Goal: Information Seeking & Learning: Learn about a topic

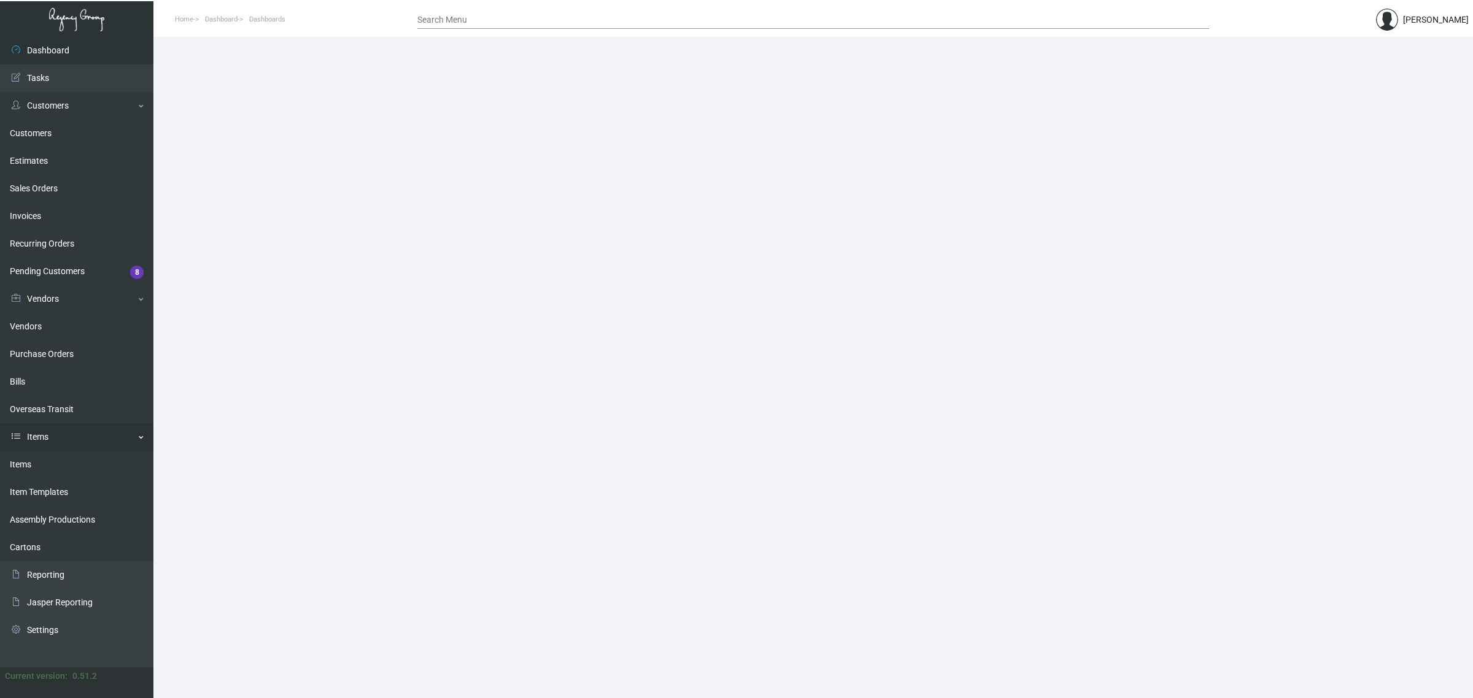
drag, startPoint x: 39, startPoint y: 460, endPoint x: 47, endPoint y: 445, distance: 16.7
click at [39, 460] on link "Items" at bounding box center [76, 465] width 153 height 28
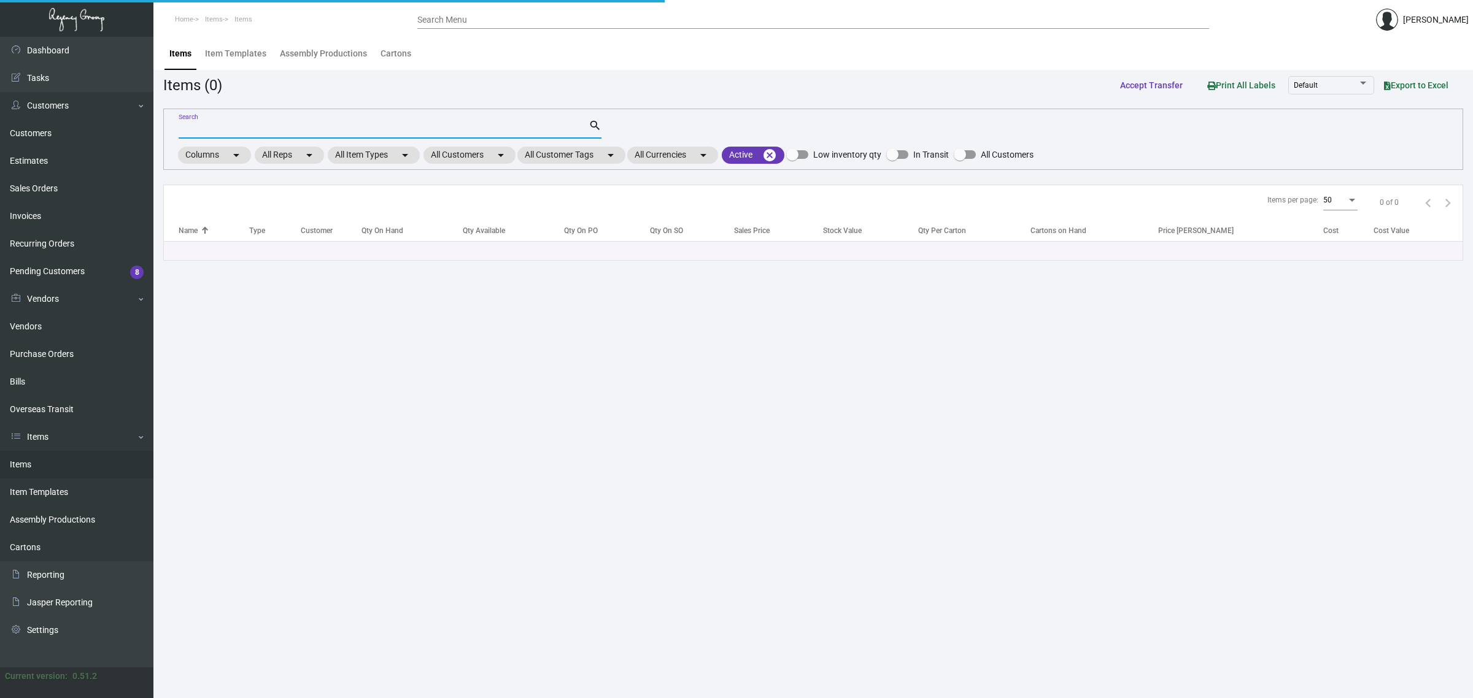
click at [280, 130] on input "Search" at bounding box center [384, 130] width 410 height 10
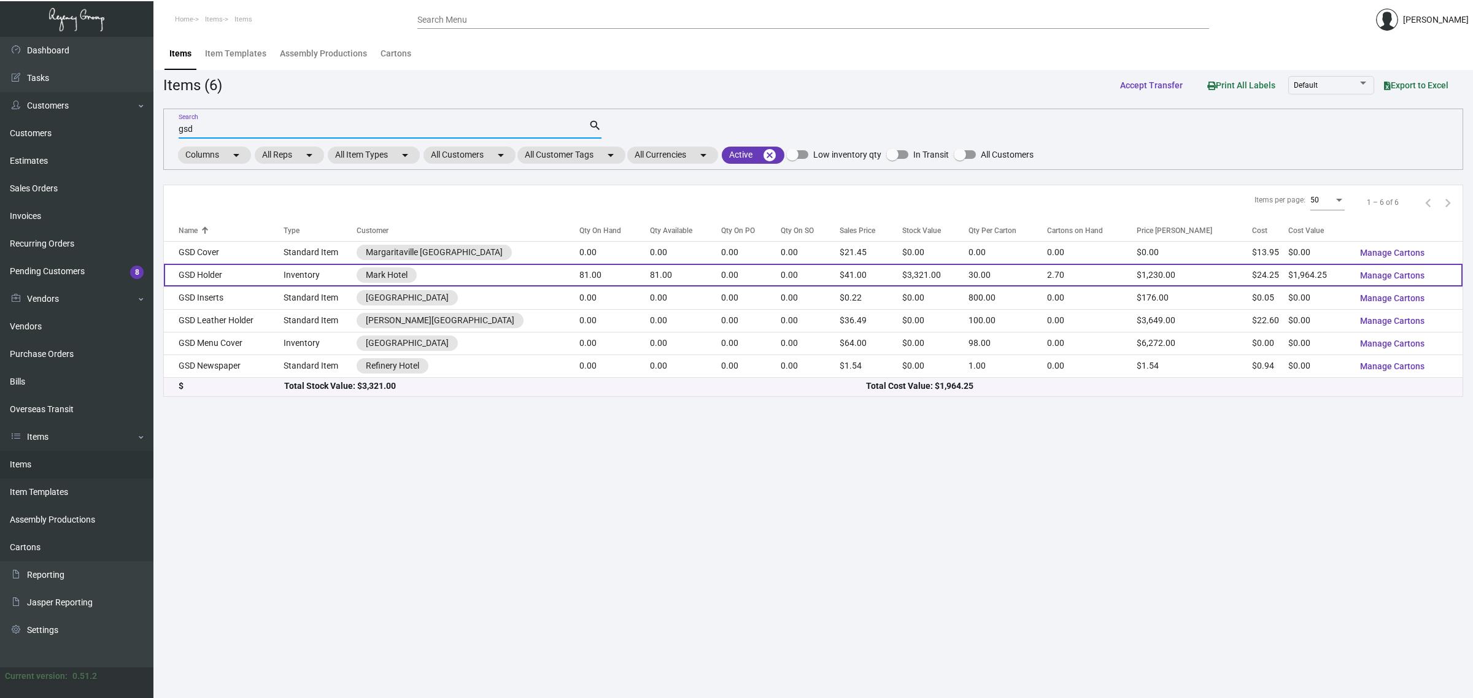
type input "gsd"
click at [723, 277] on td "0.00" at bounding box center [751, 275] width 60 height 23
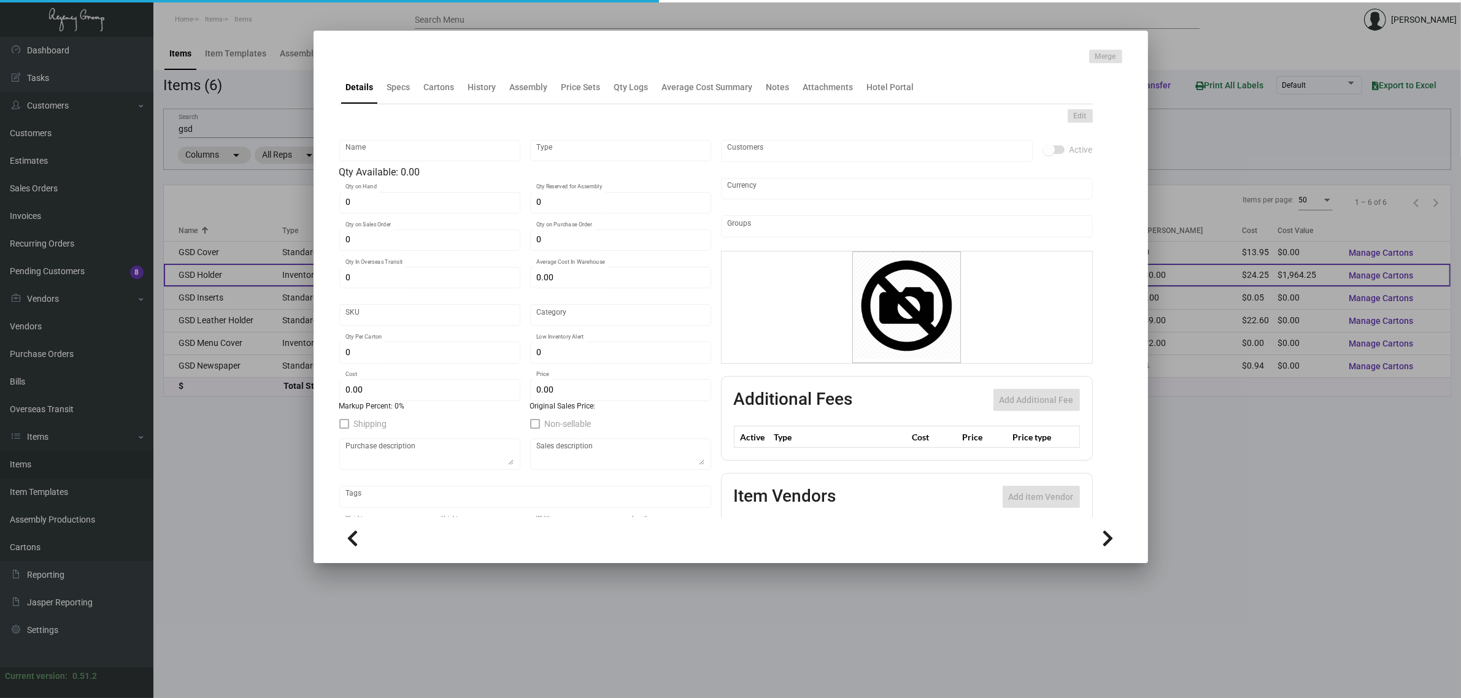
type input "GSD Holder"
type input "Inventory"
type input "81"
type input "$ 0.00"
type input "2064"
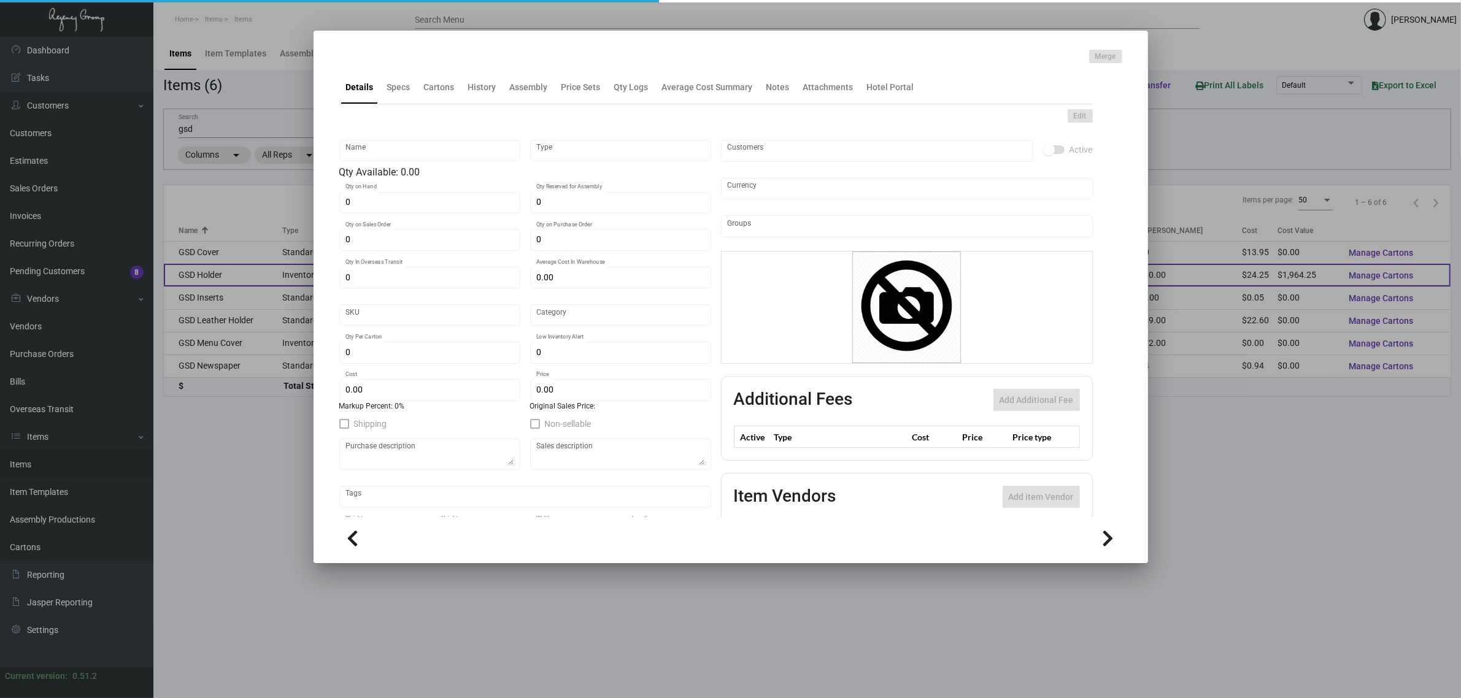
type input "Standard"
type input "30"
type input "$ 24.25"
type input "$ 41.00"
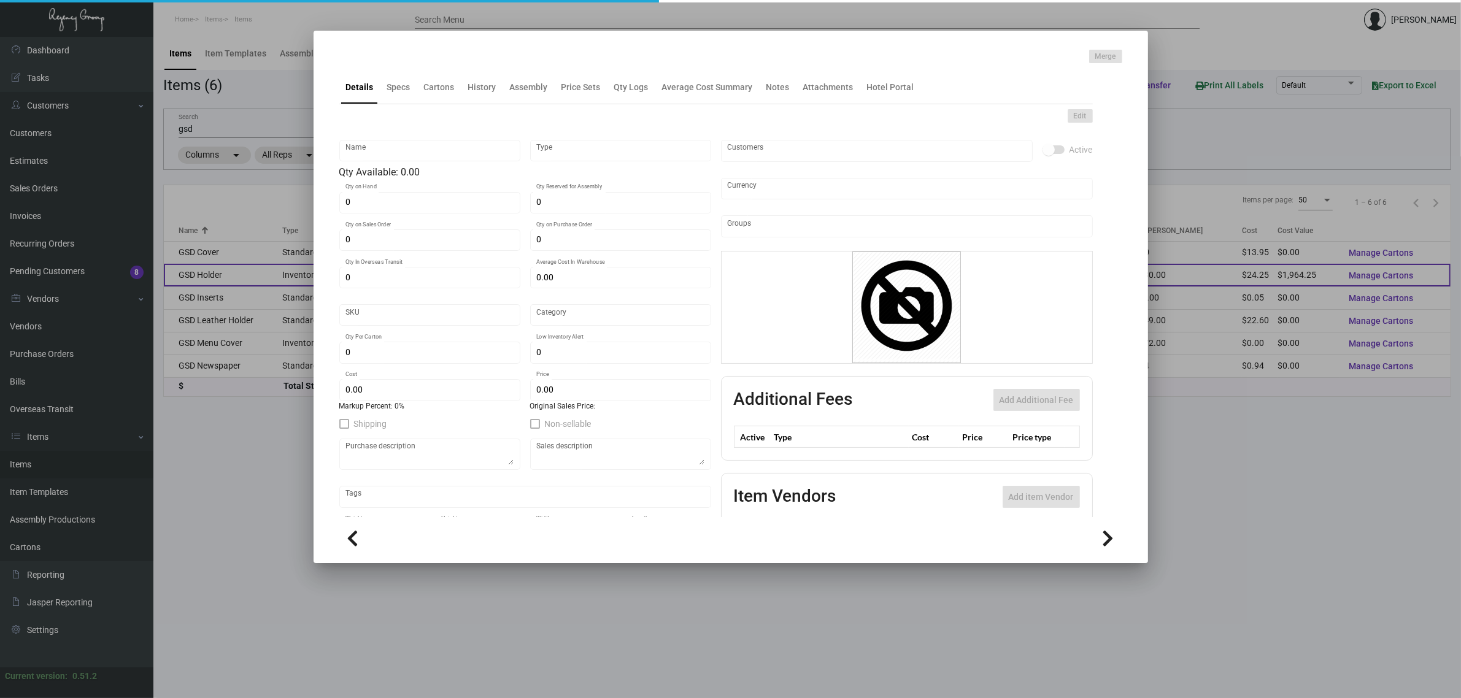
type textarea "GSD Binder: Bi-Fold, Genuine Leather, outside turned and stitched over 100 pt. …"
checkbox input "true"
type input "United States Dollar $"
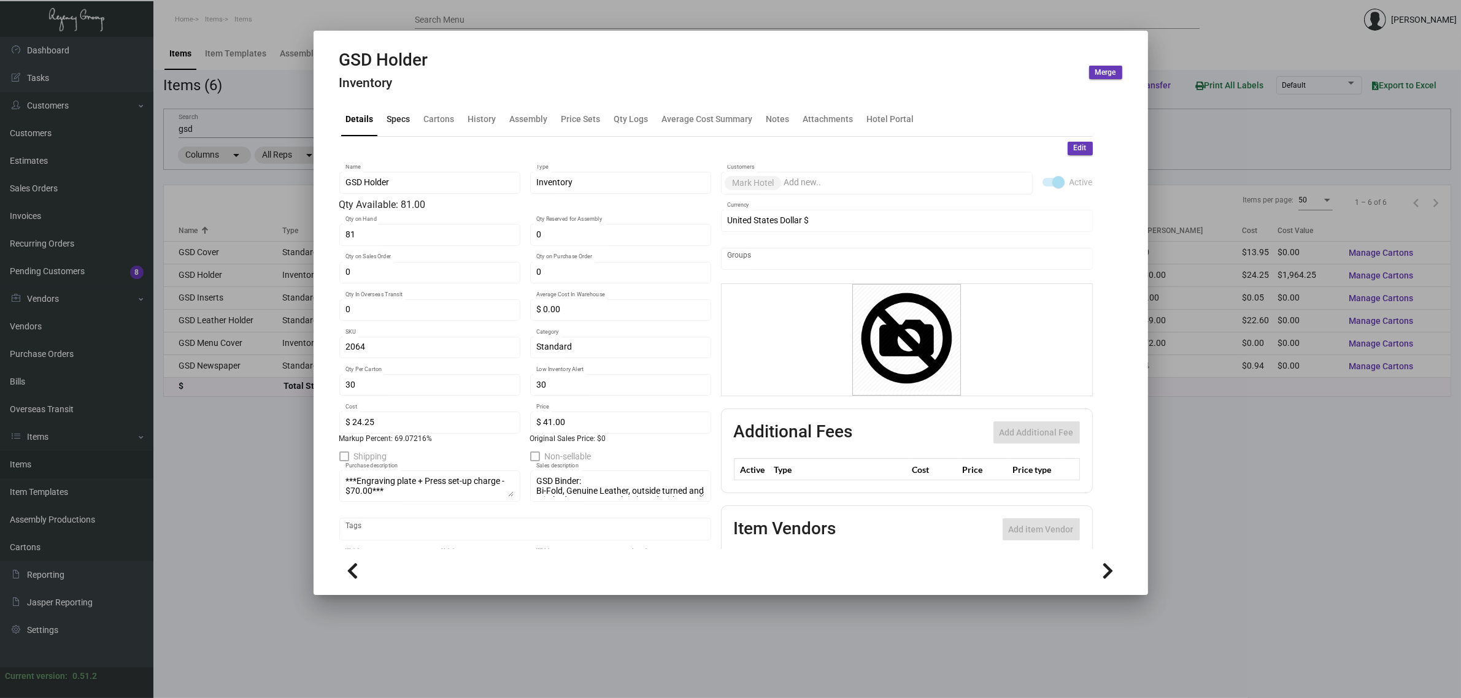
click at [406, 121] on div "Specs" at bounding box center [398, 119] width 23 height 13
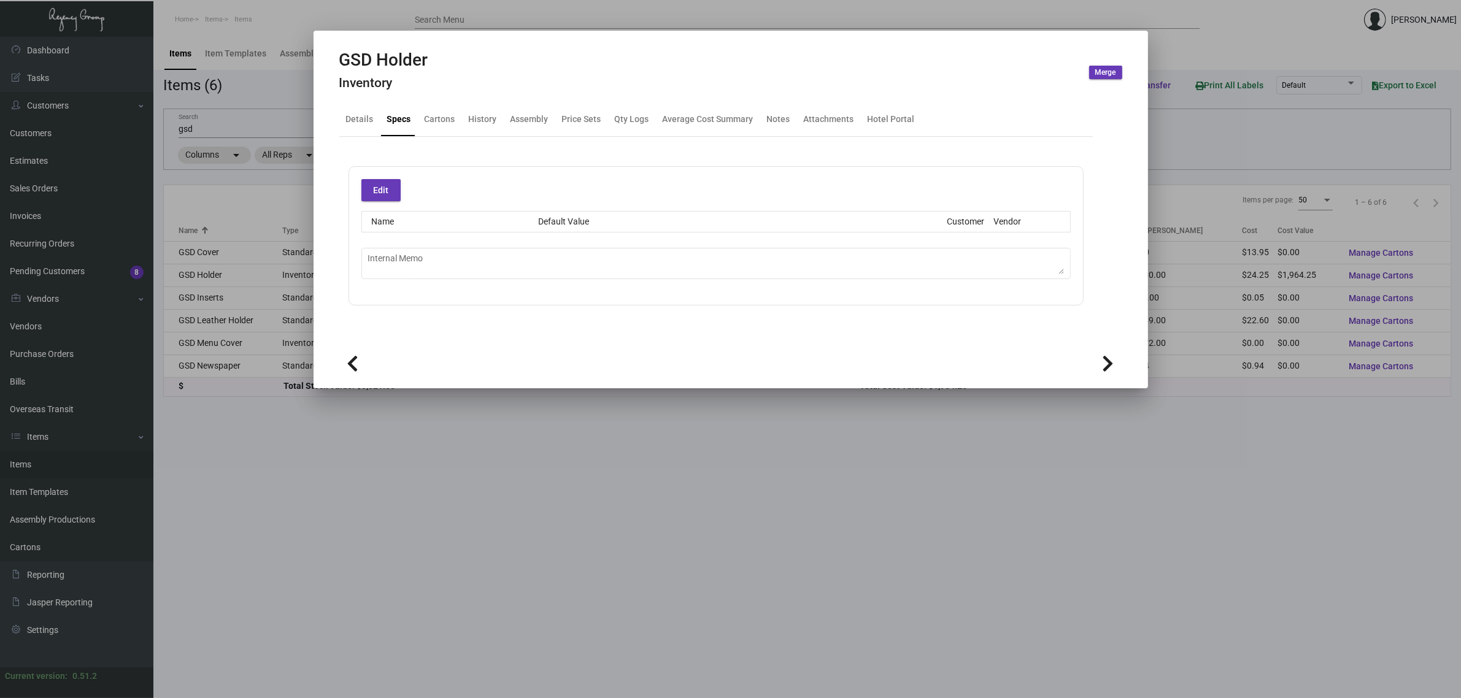
click at [492, 479] on div at bounding box center [730, 349] width 1461 height 698
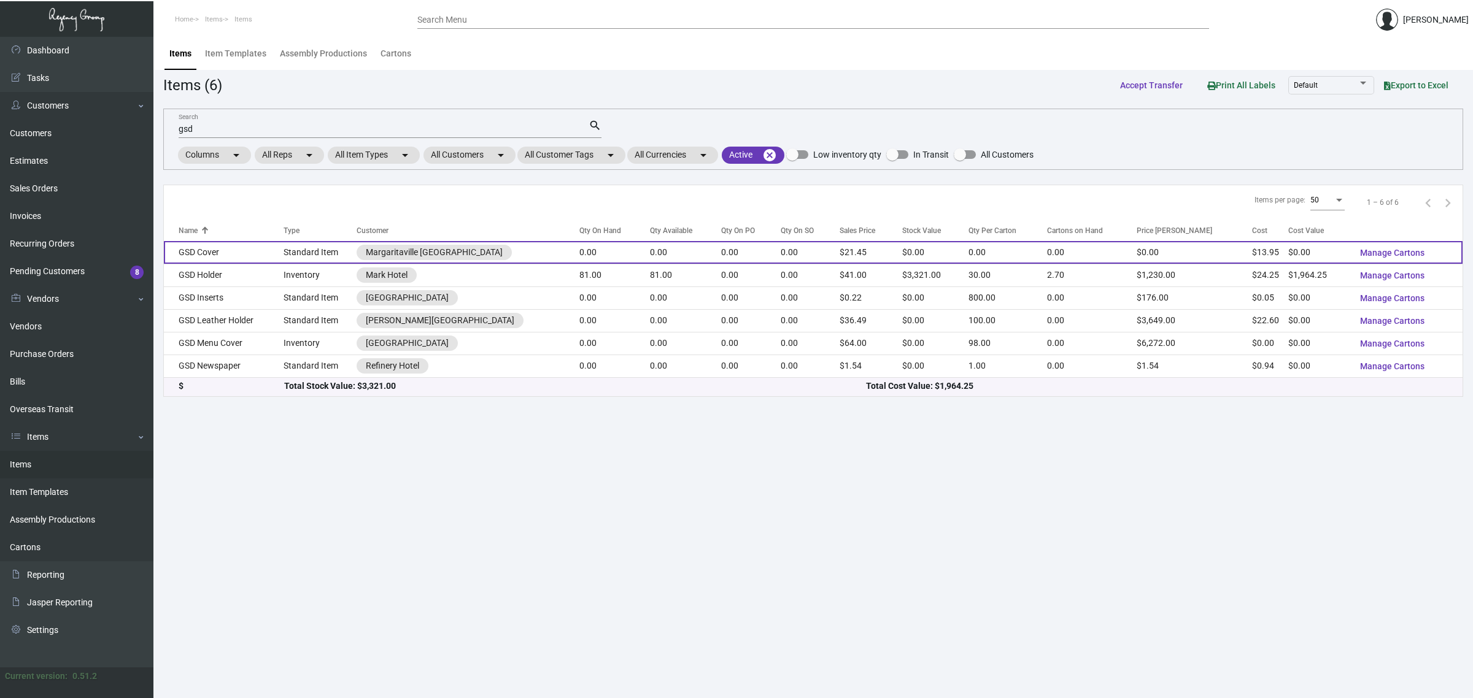
click at [621, 248] on td "0.00" at bounding box center [614, 252] width 71 height 23
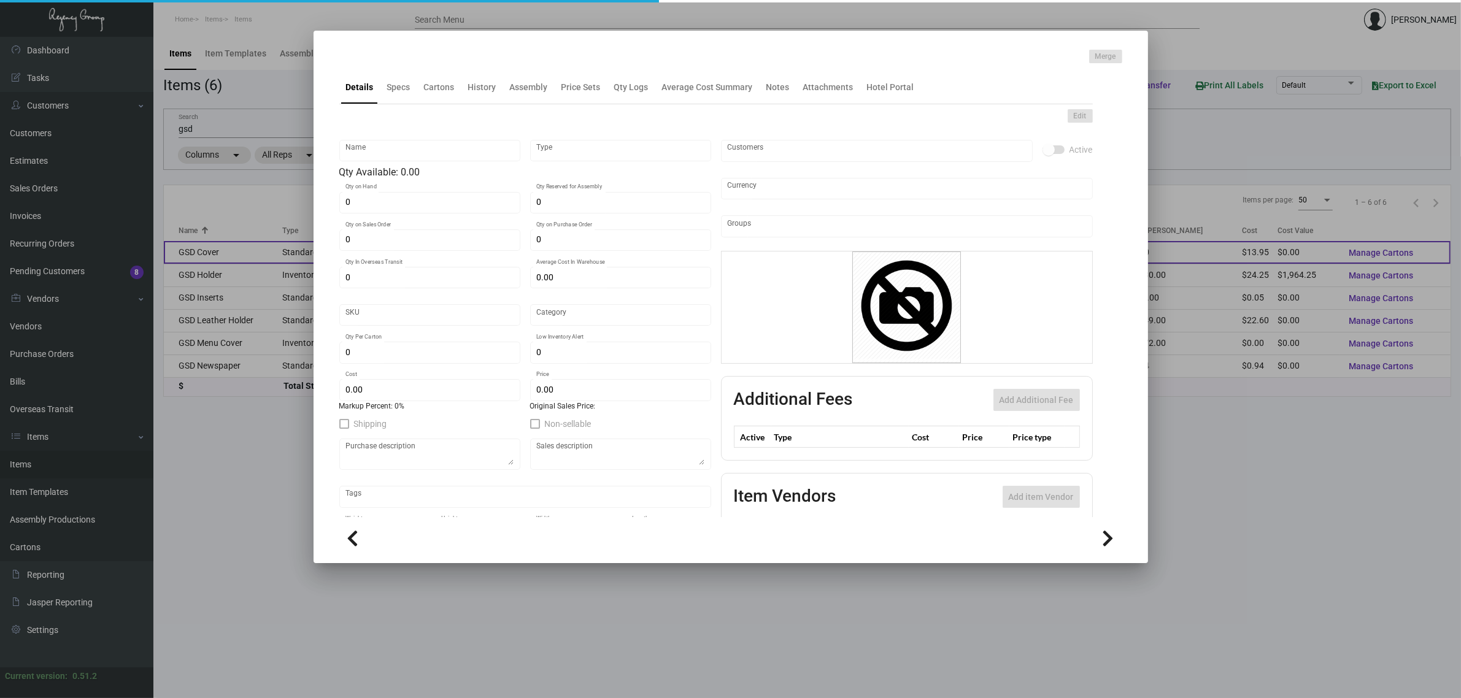
type input "GSD Cover"
type input "Standard Item"
type input "$ 0.00"
type input "Standard"
type input "$ 13.95"
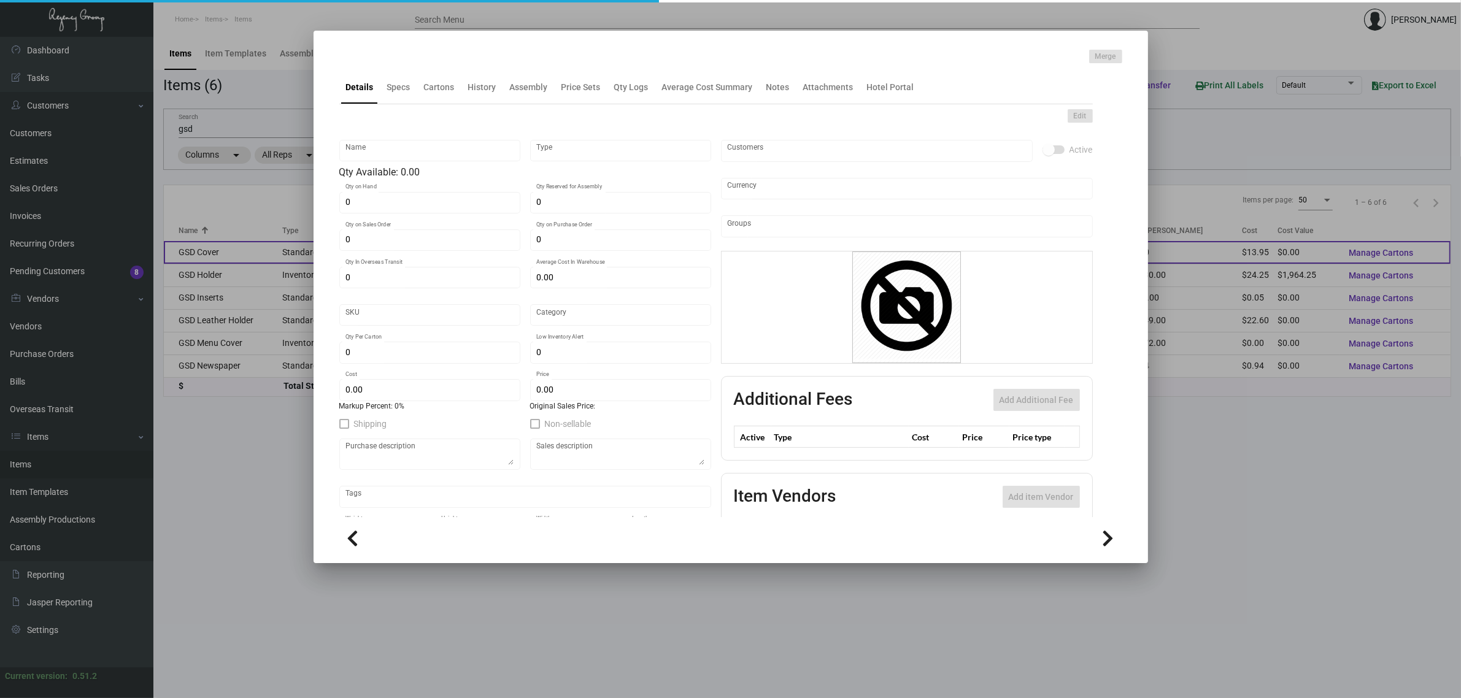
type input "$ 21.45"
checkbox input "true"
type input "United States Dollar $"
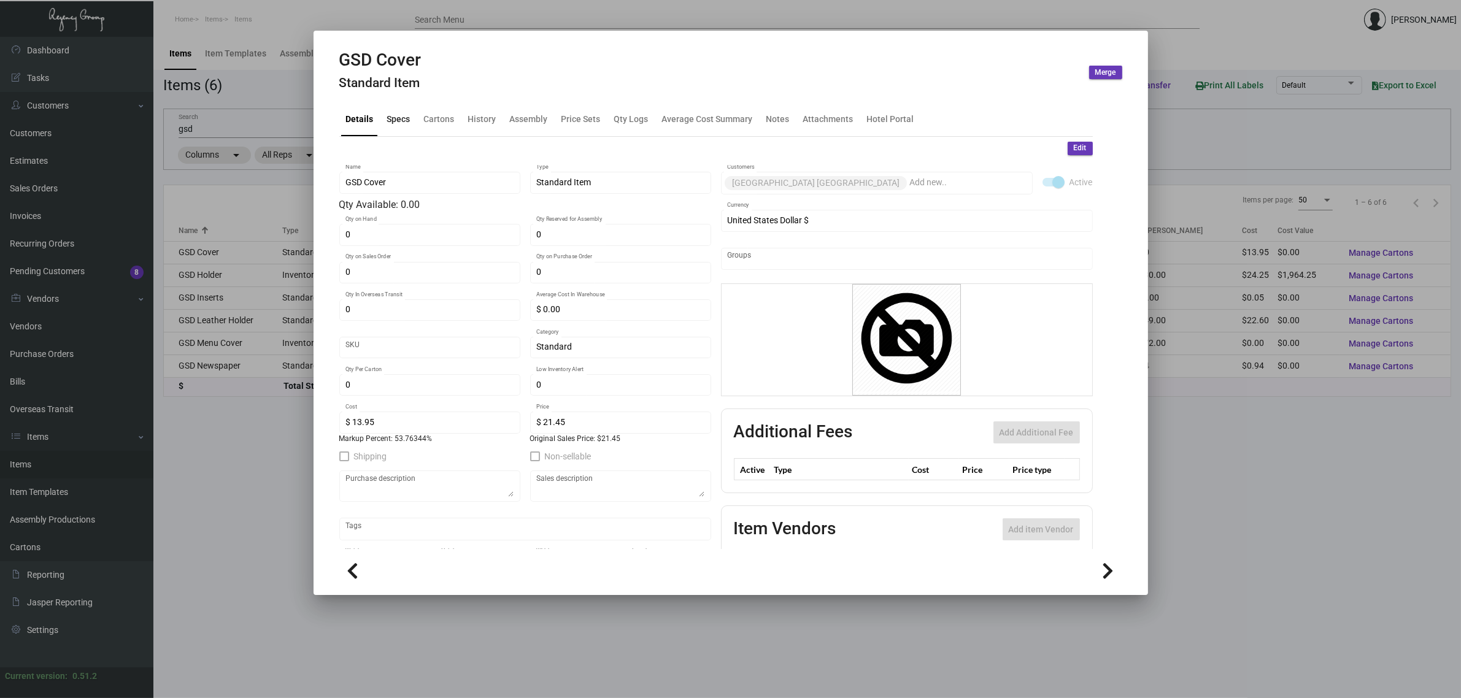
click at [399, 114] on div "Specs" at bounding box center [398, 119] width 23 height 13
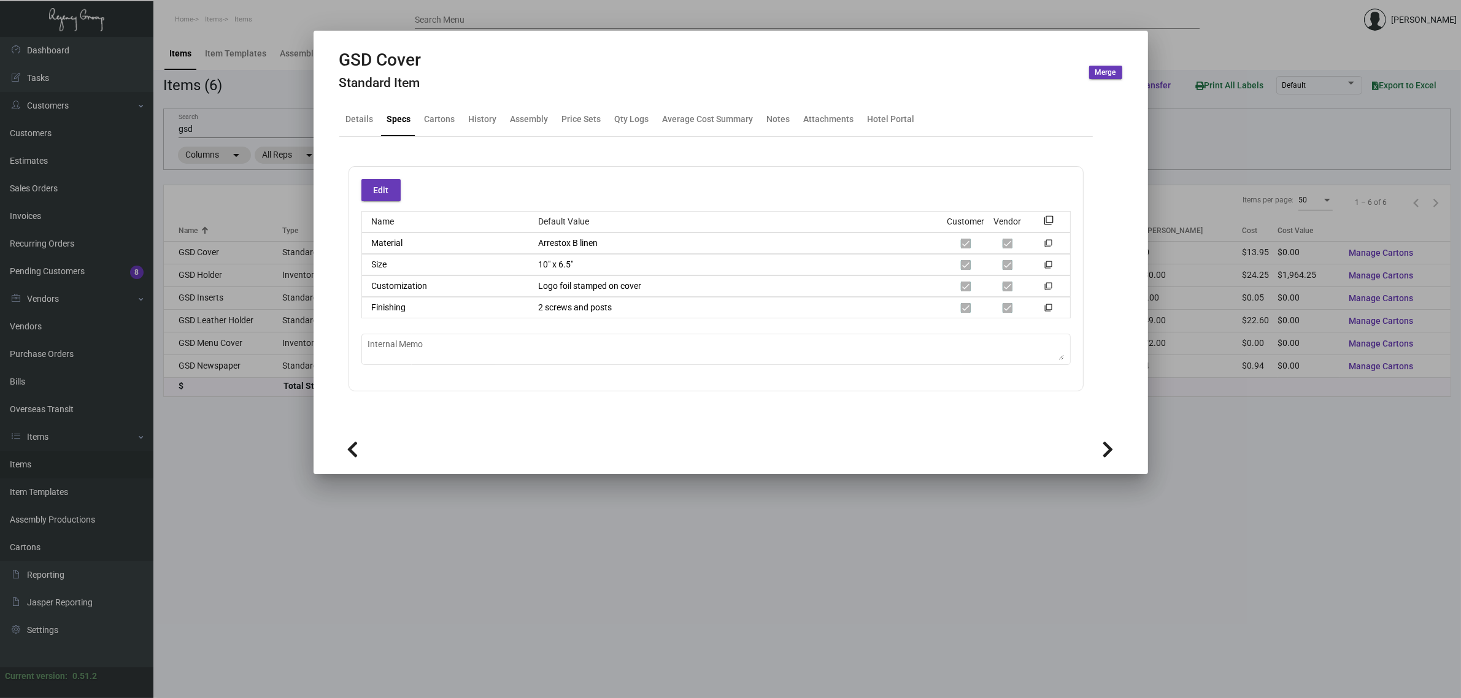
click at [1107, 452] on icon at bounding box center [1109, 450] width 12 height 18
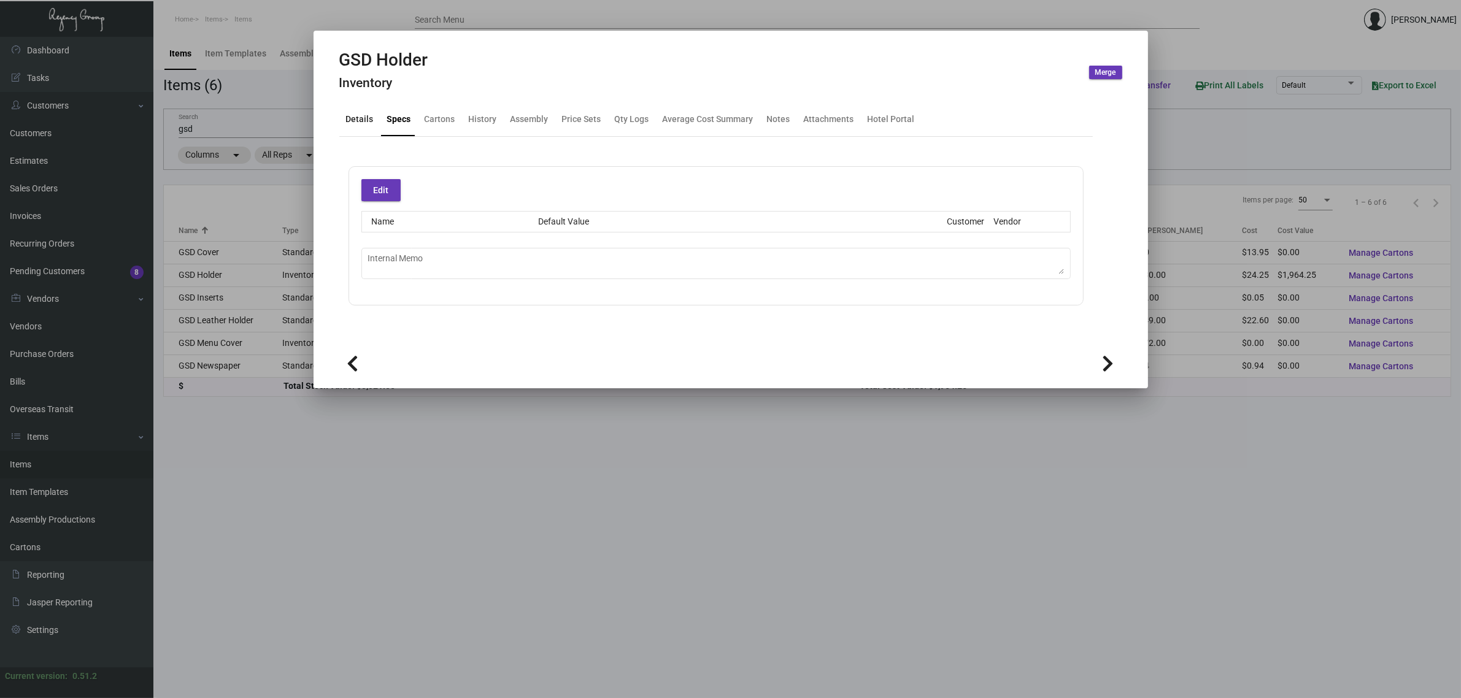
click at [346, 115] on div "Details" at bounding box center [360, 119] width 28 height 13
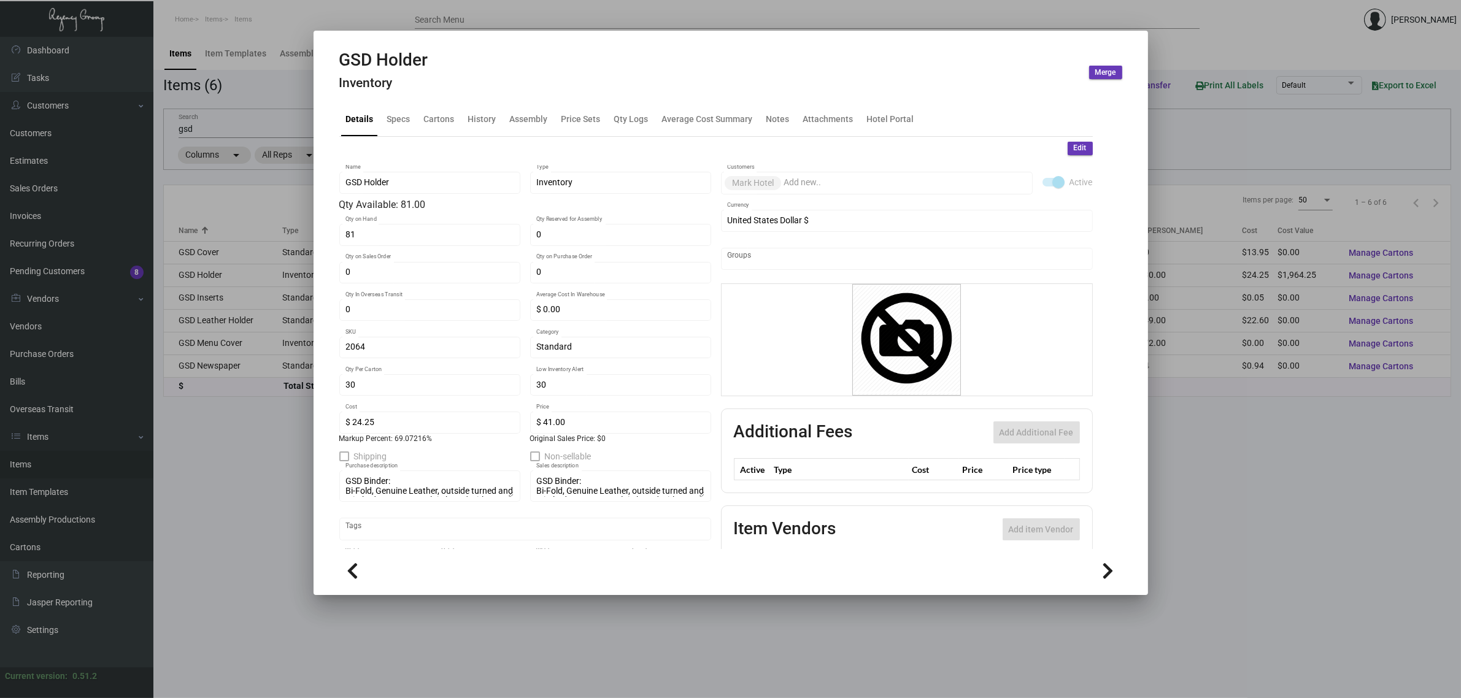
click at [1117, 563] on button at bounding box center [1109, 571] width 28 height 28
type input "0"
type input "$ 0.00"
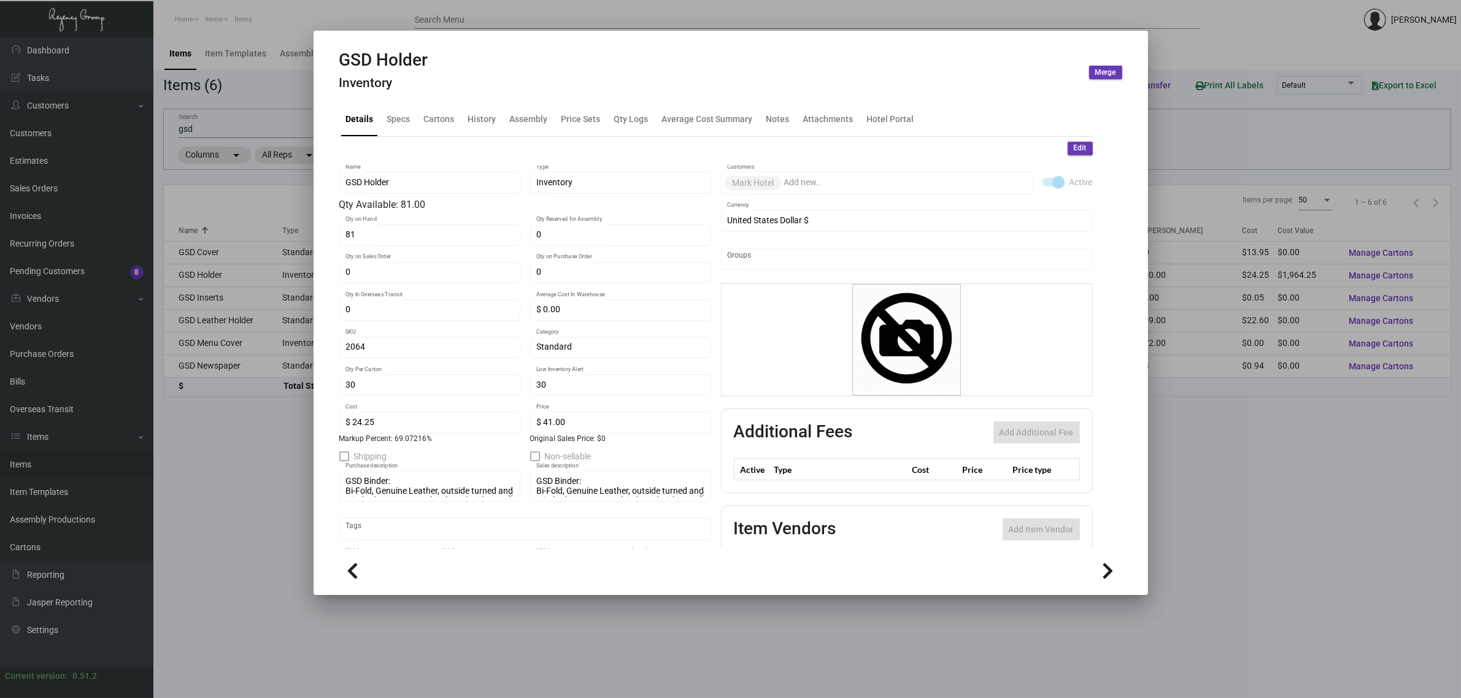
type input "$ 0.00"
checkbox input "false"
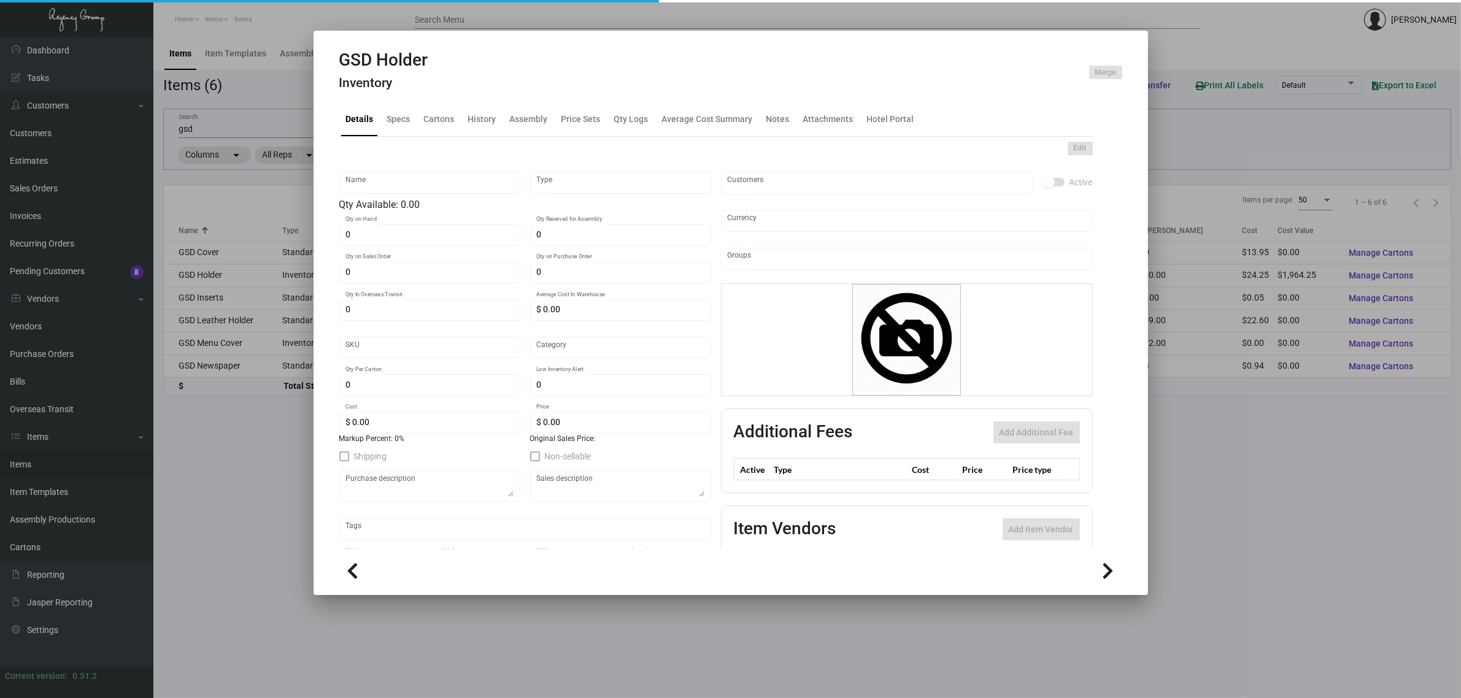
type input "GSD Inserts"
type input "Standard Item"
type input "2814"
type input "Standard"
type input "800"
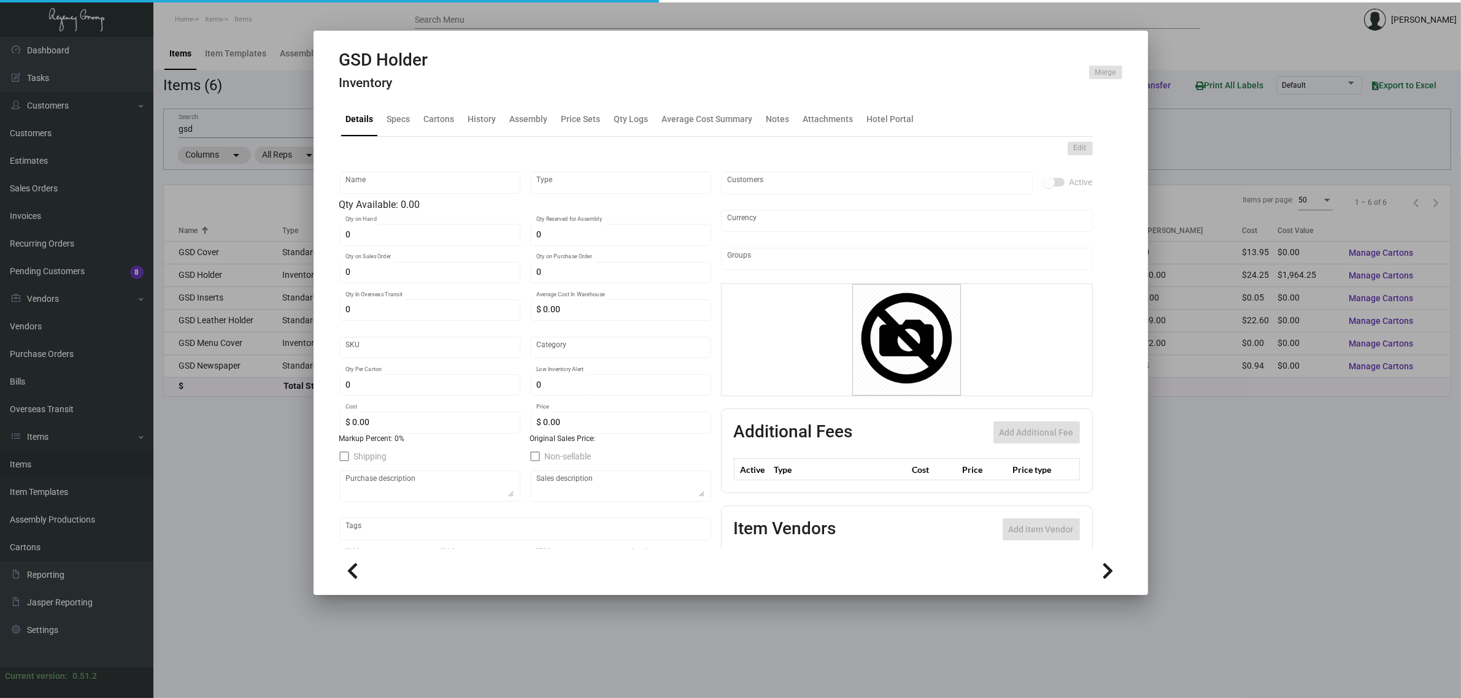
type input "$ 0.0546"
type input "$ 0.22"
type textarea "GSD Inserts: Size 8.5x11 #100 gloss white cover stock with aq, printing 4/4 500…"
type textarea "2 Sets of GSD Inserts: Size 8.5x11 #100 gloss white cover stock with aq, printi…"
checkbox input "true"
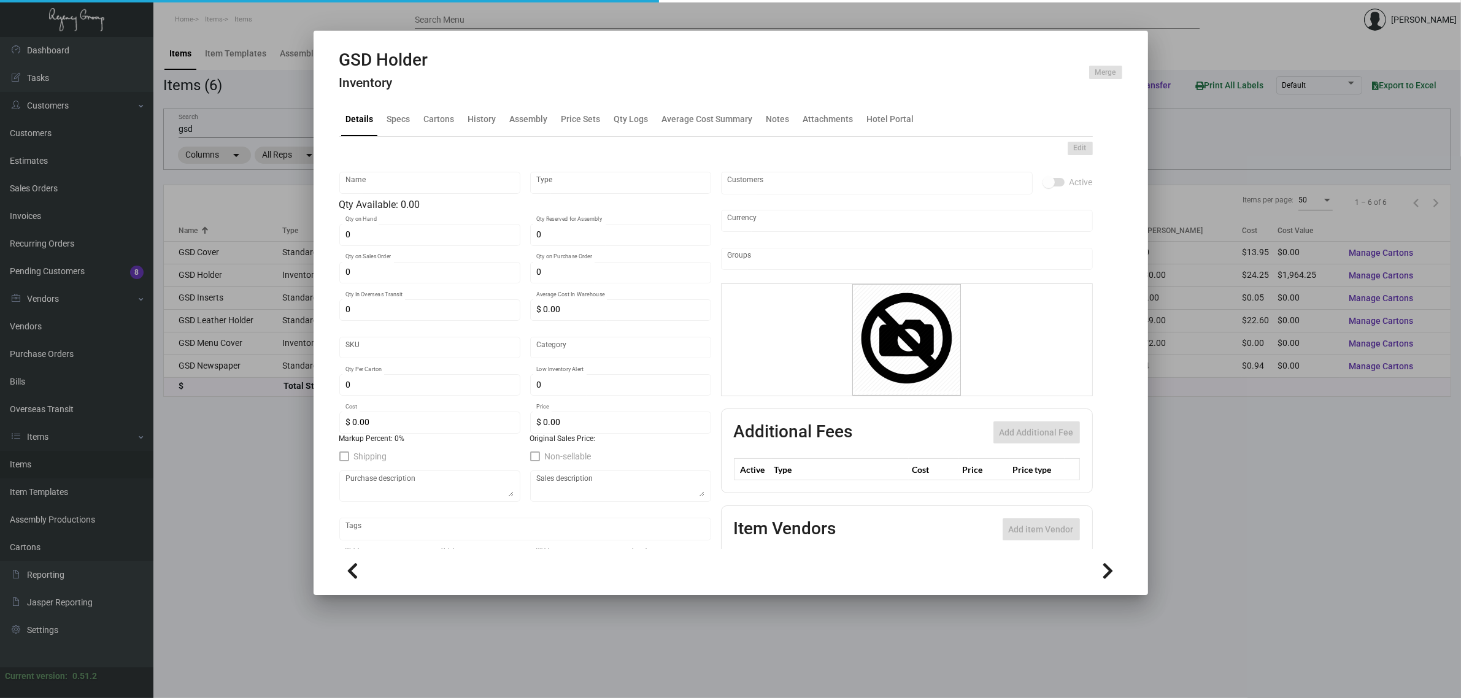
checkbox input "true"
type input "United States Dollar $"
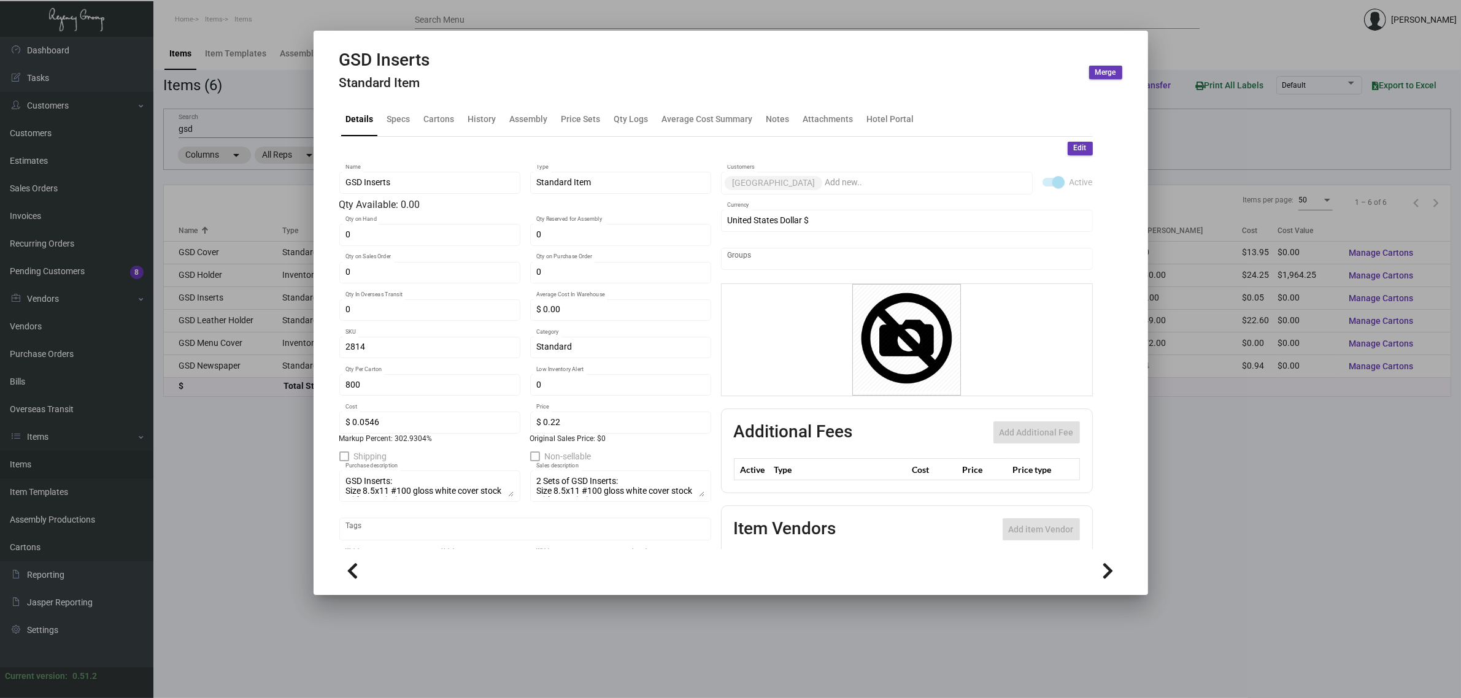
scroll to position [19, 0]
click at [391, 121] on div "Specs" at bounding box center [398, 119] width 23 height 13
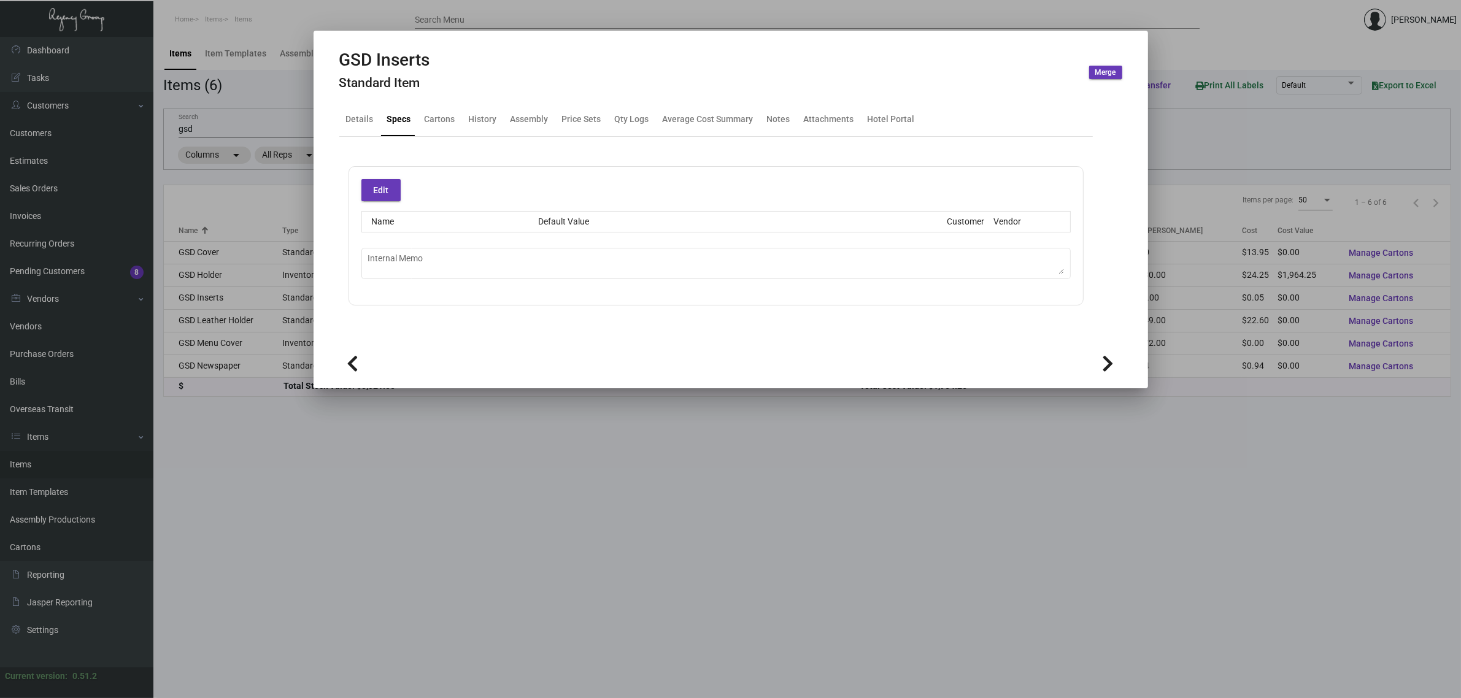
click at [1114, 360] on icon at bounding box center [1109, 364] width 12 height 18
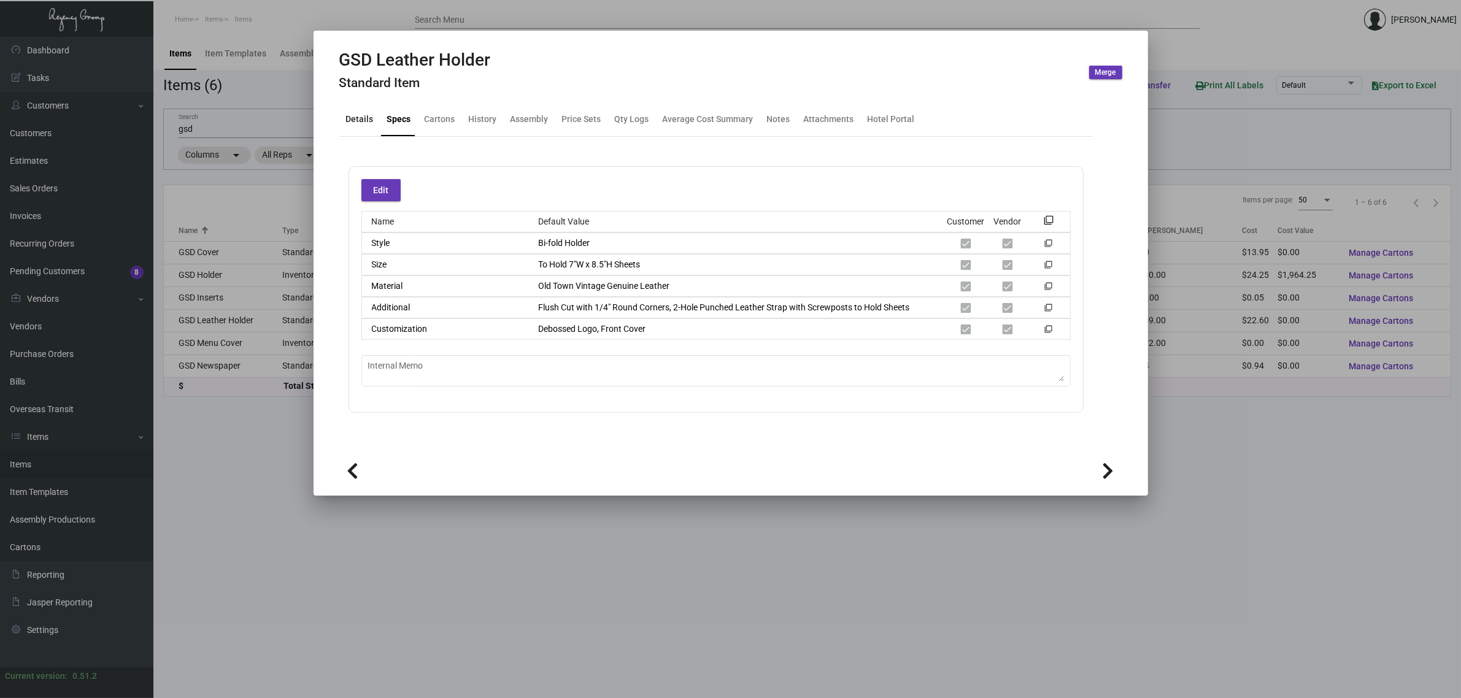
click at [353, 118] on div "Details" at bounding box center [360, 119] width 28 height 13
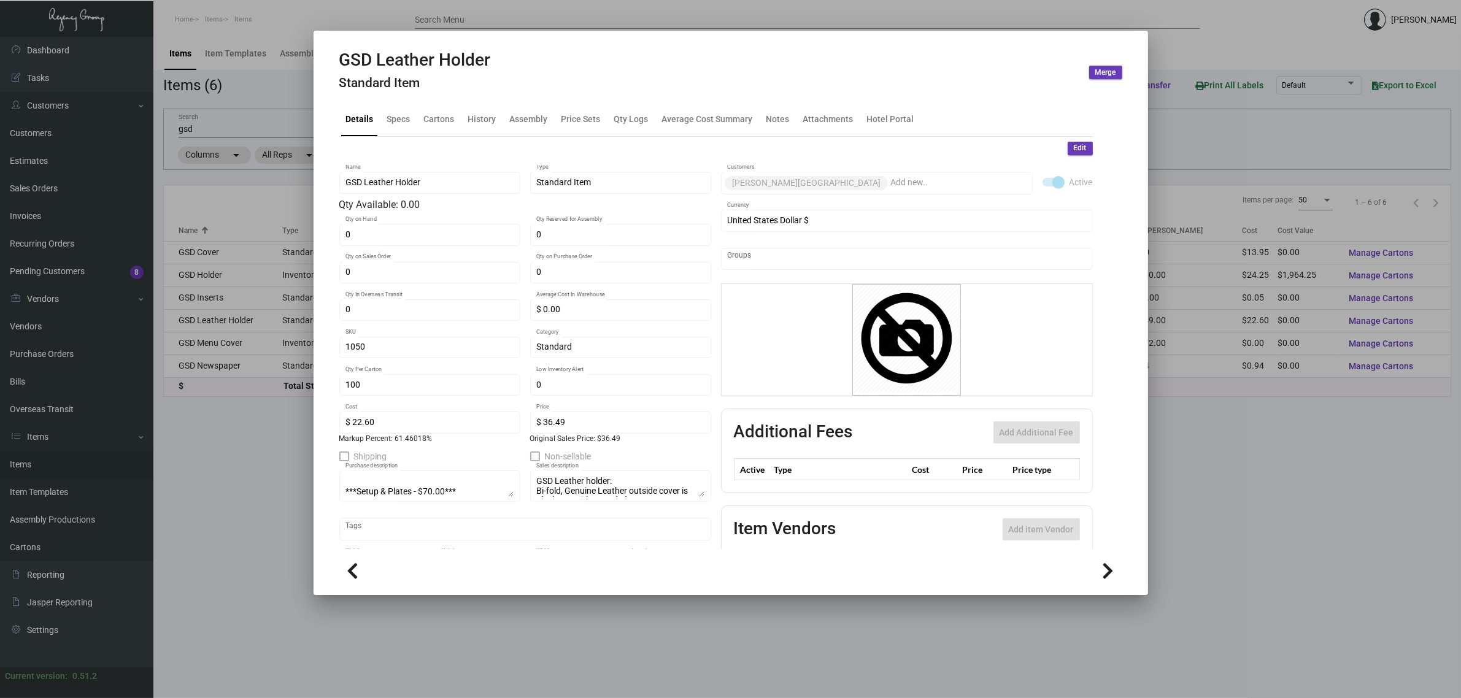
scroll to position [96, 0]
click at [1103, 565] on icon at bounding box center [1109, 571] width 12 height 18
type input "0"
type input "$ 0.00"
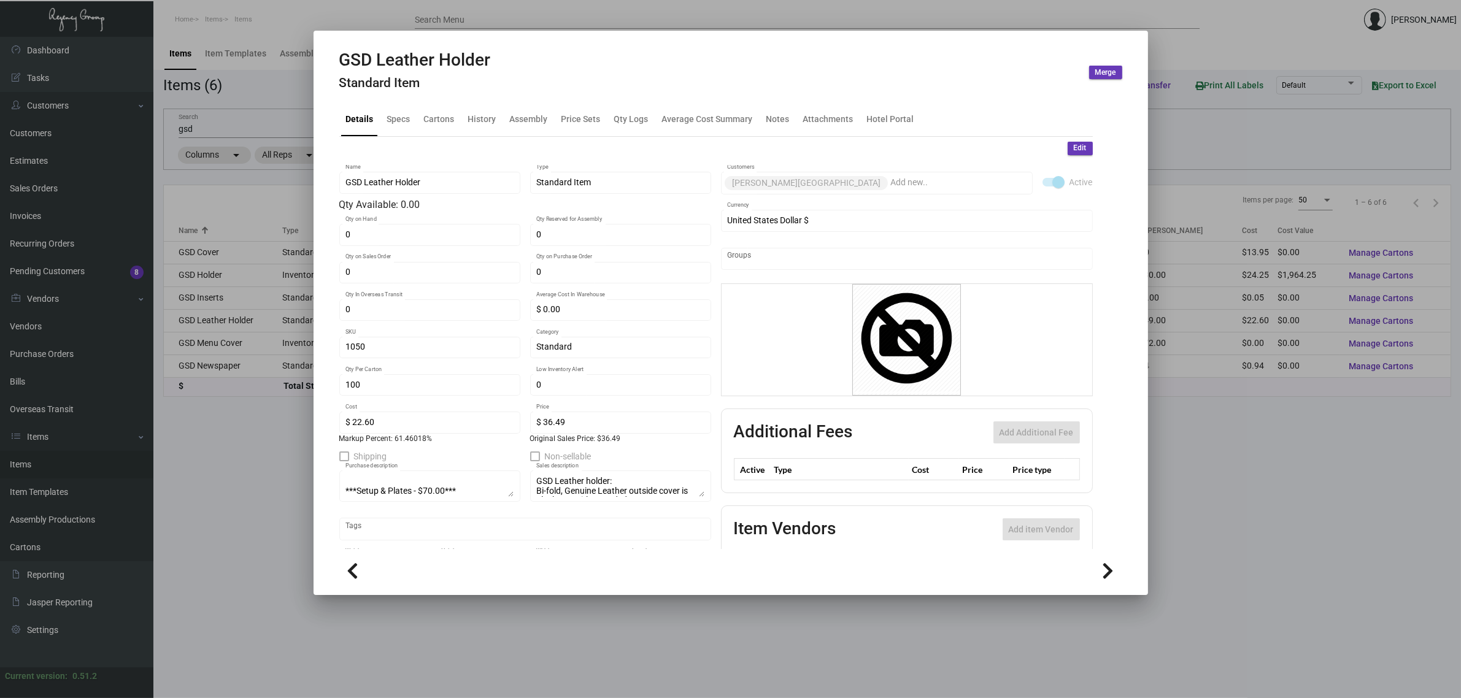
checkbox input "false"
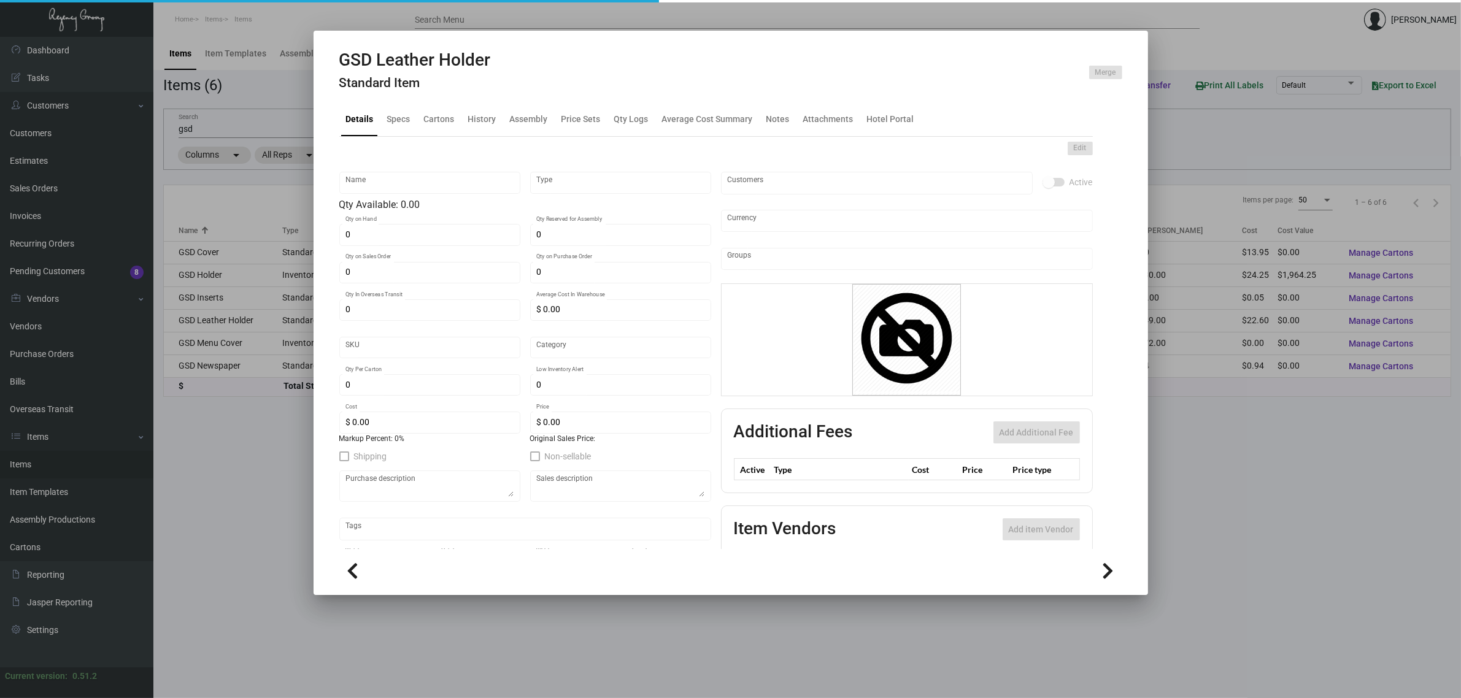
type input "GSD Menu Cover"
type input "Inventory"
type input "Standard"
type input "98"
type input "$ 64.00"
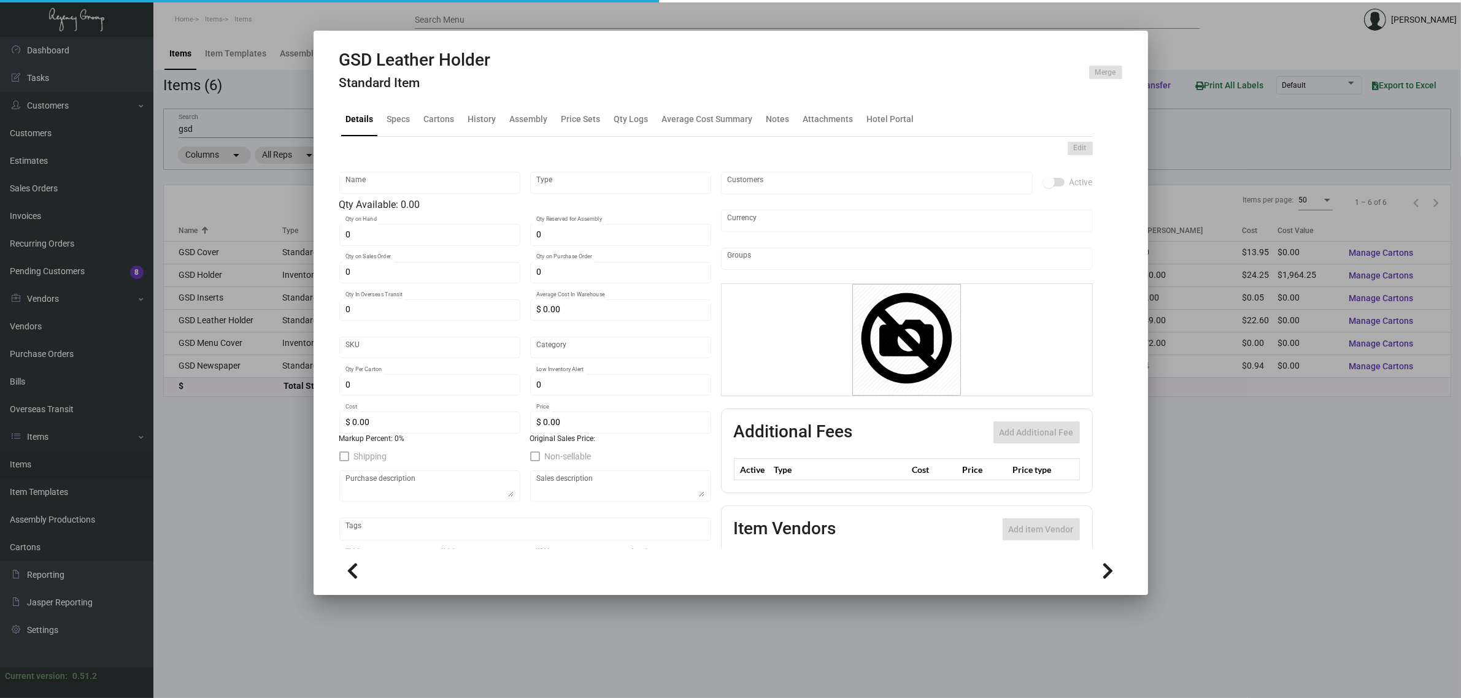
checkbox input "true"
type input "United States Dollar $"
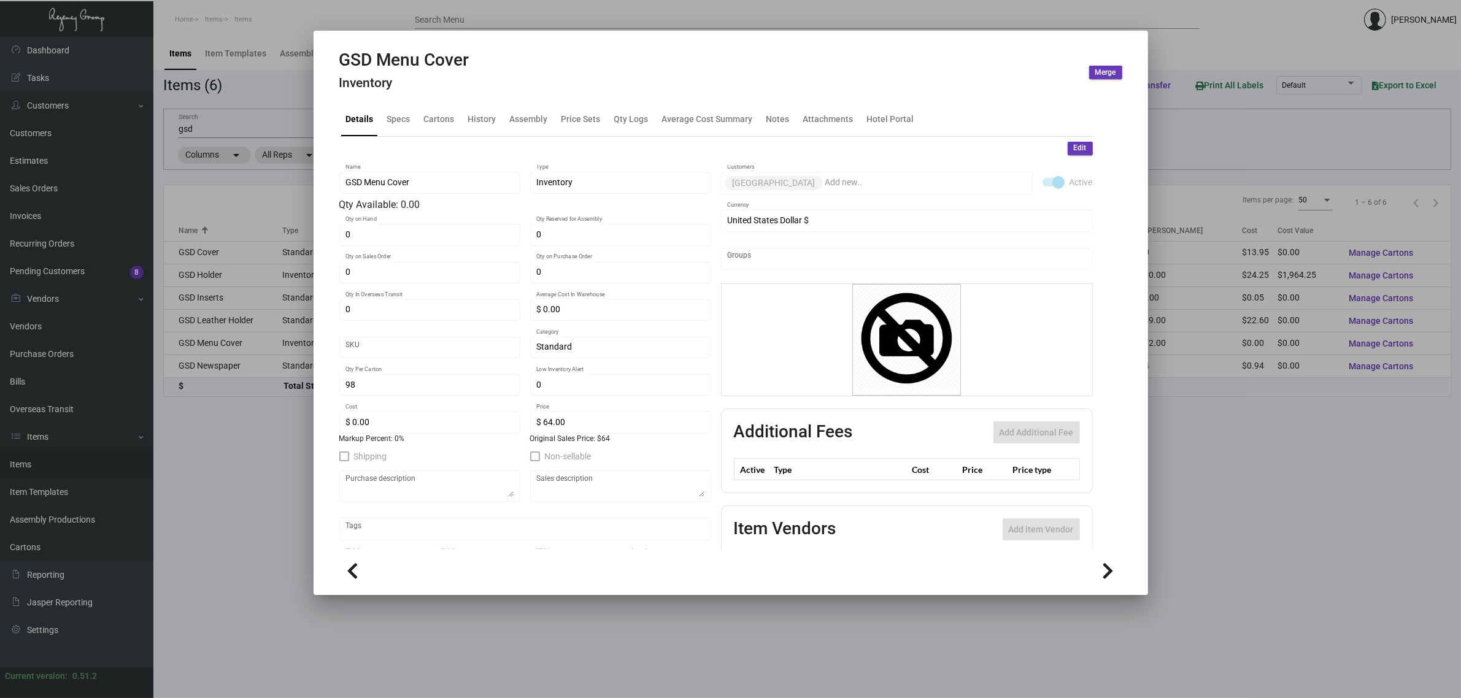
click at [225, 198] on div at bounding box center [730, 349] width 1461 height 698
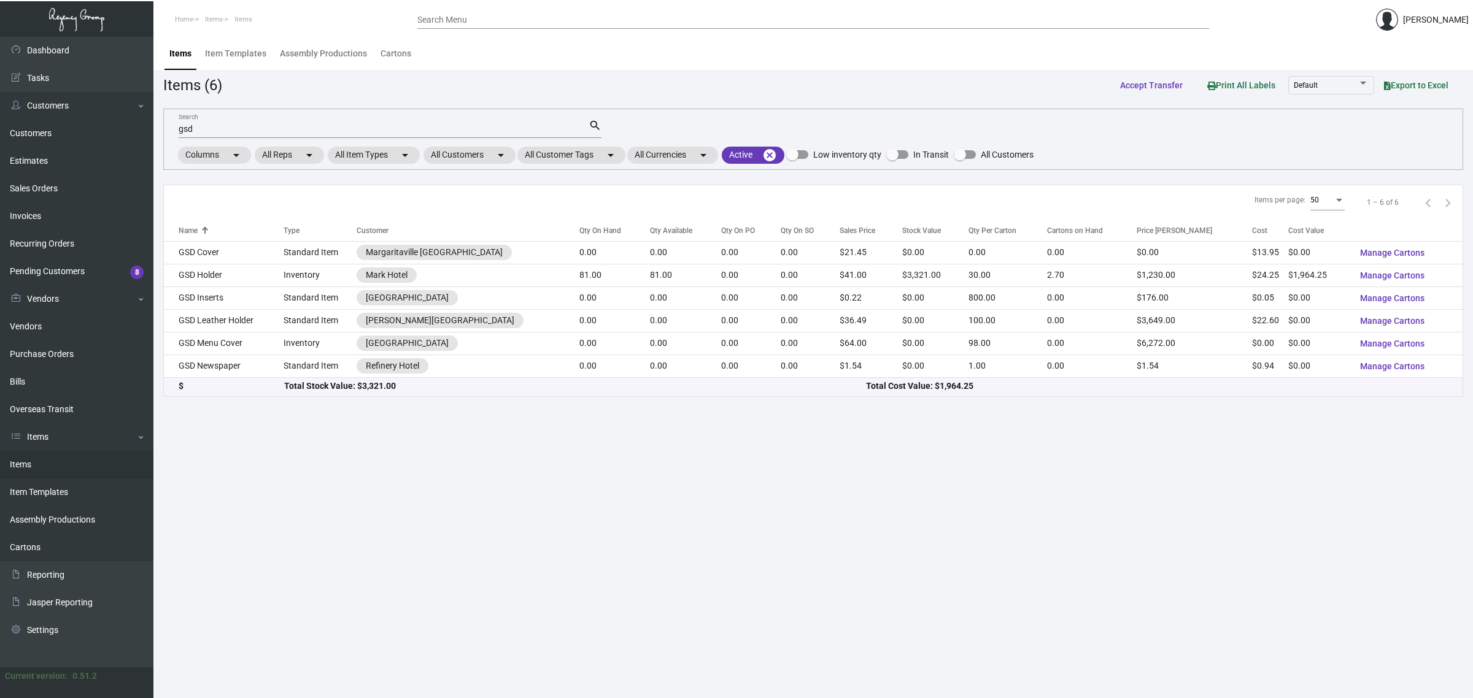
click at [243, 279] on td "GSD Holder" at bounding box center [224, 275] width 120 height 23
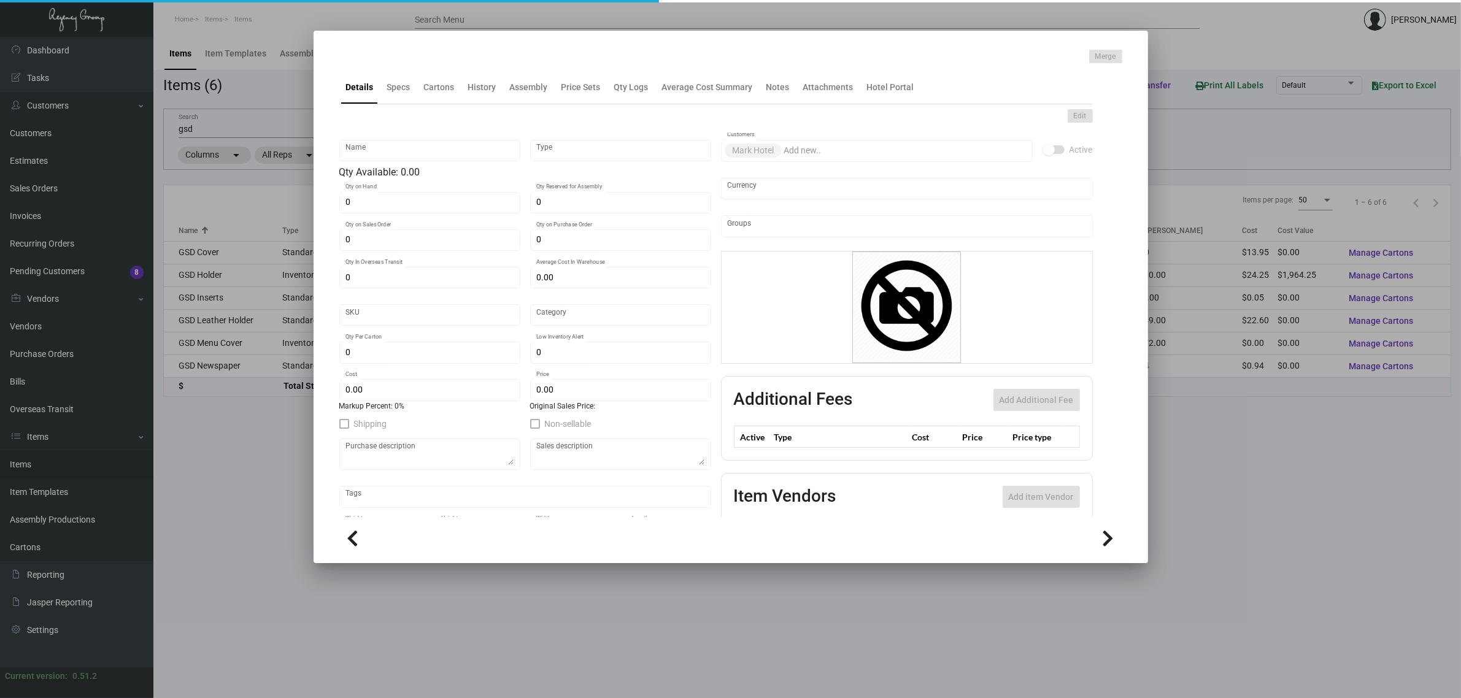
type input "GSD Holder"
type input "Inventory"
type input "81"
type input "$ 0.00"
type input "2064"
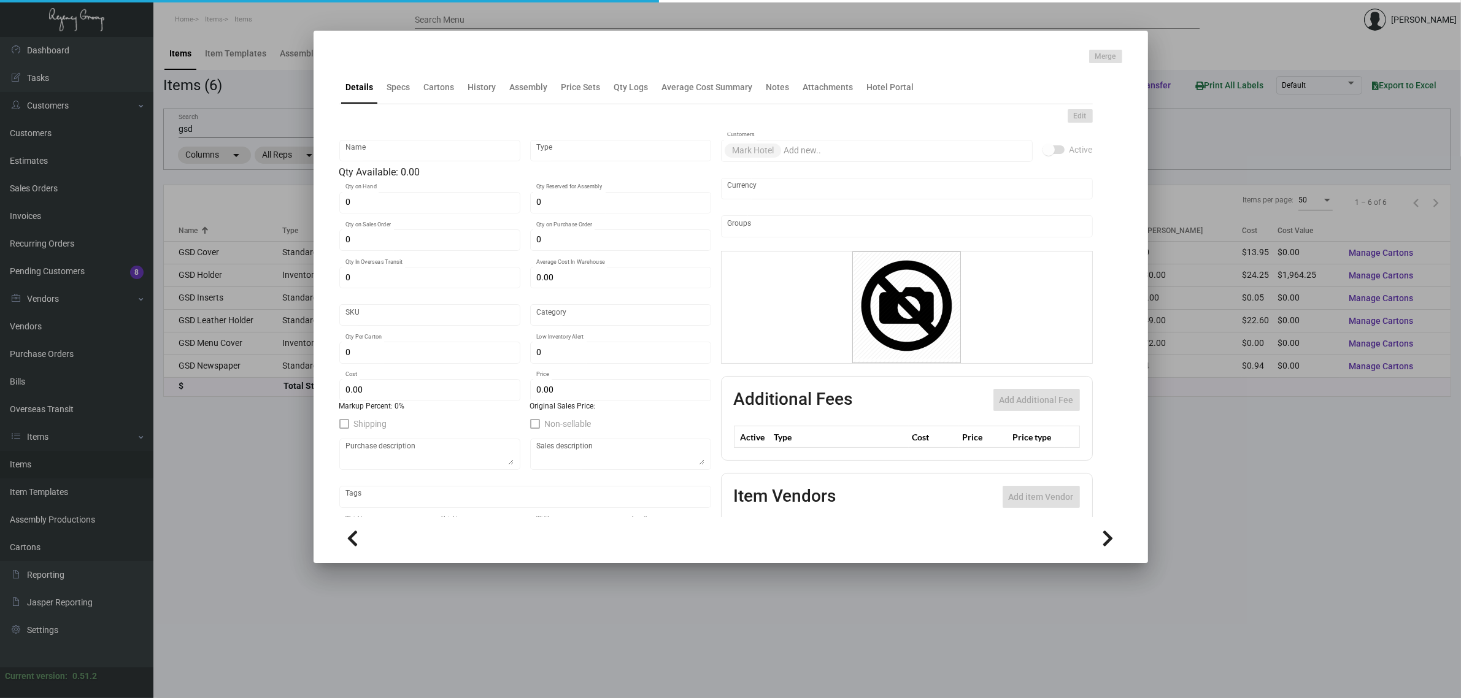
type input "Standard"
type input "30"
type input "$ 24.25"
type input "$ 41.00"
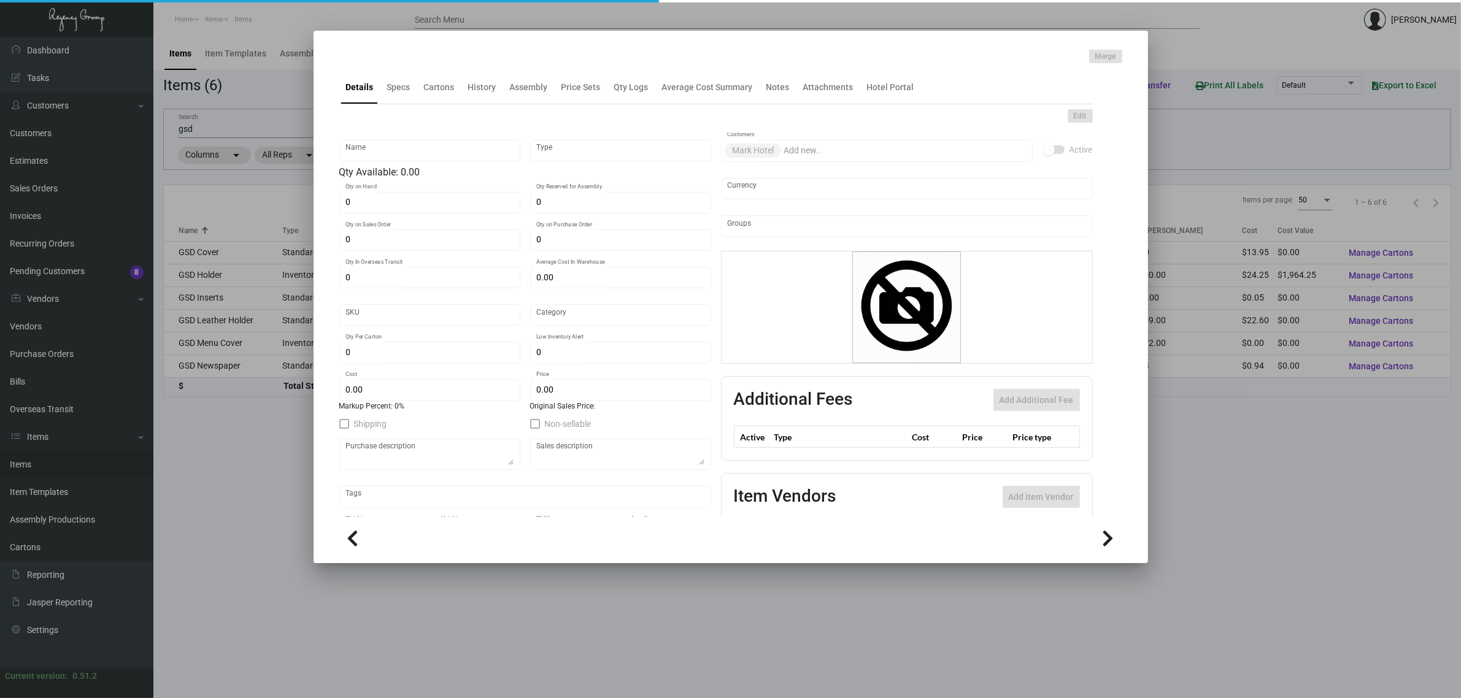
type textarea "GSD Binder: Bi-Fold, Genuine Leather, outside turned and stitched over 100 pt. …"
checkbox input "true"
type input "United States Dollar $"
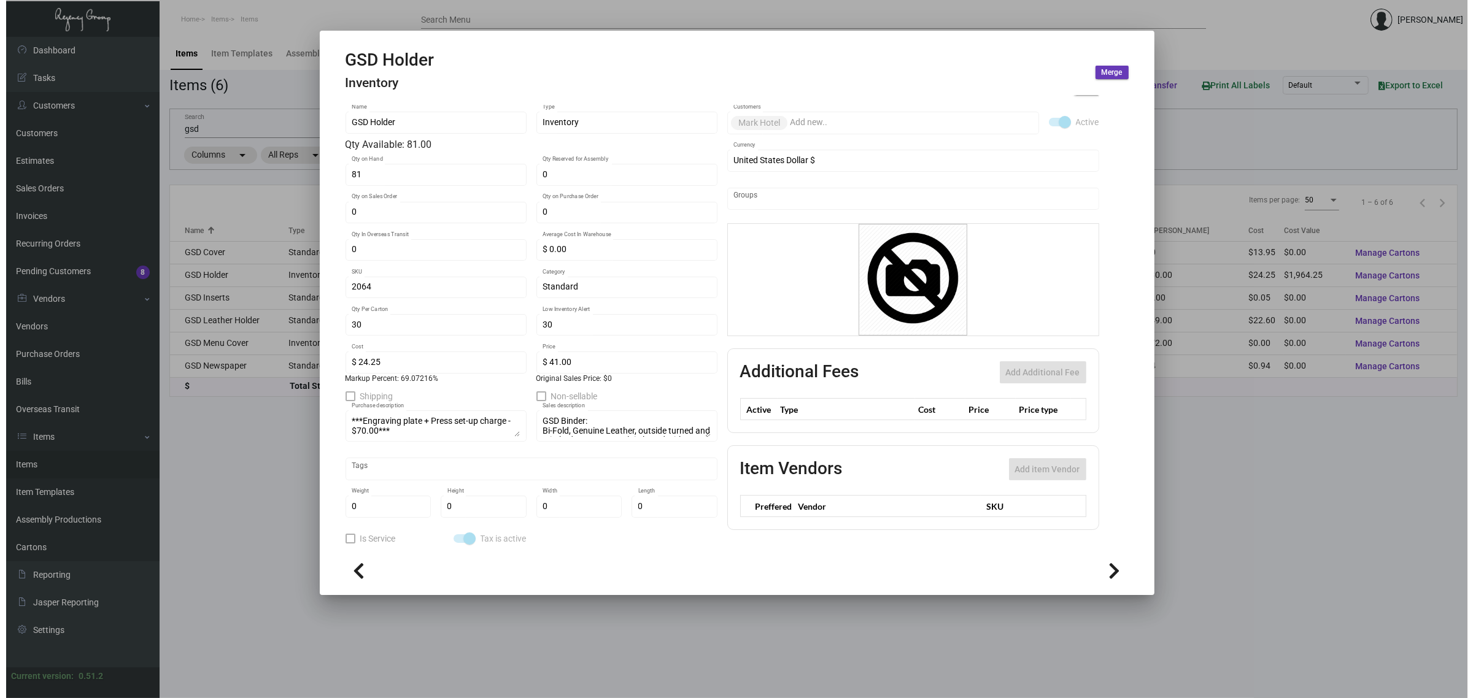
scroll to position [155, 0]
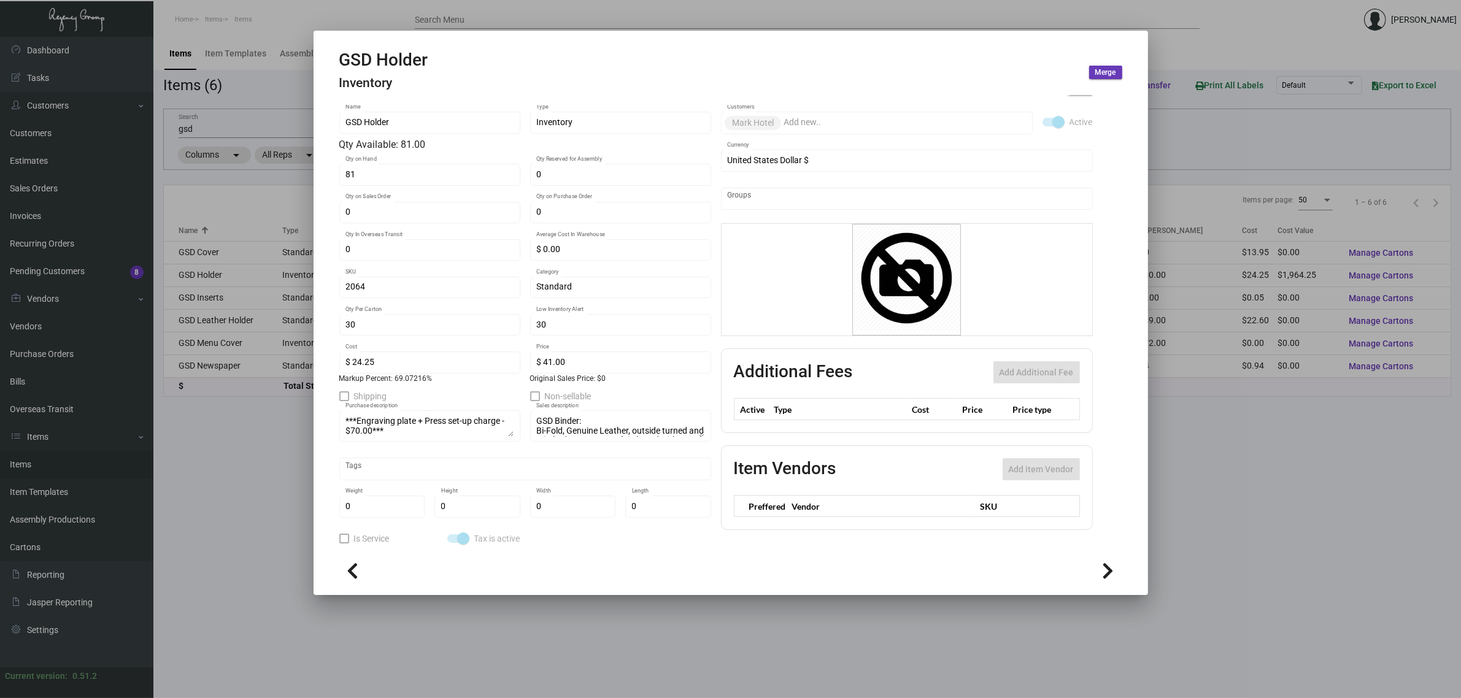
click at [264, 102] on div at bounding box center [730, 349] width 1461 height 698
